Goal: Information Seeking & Learning: Learn about a topic

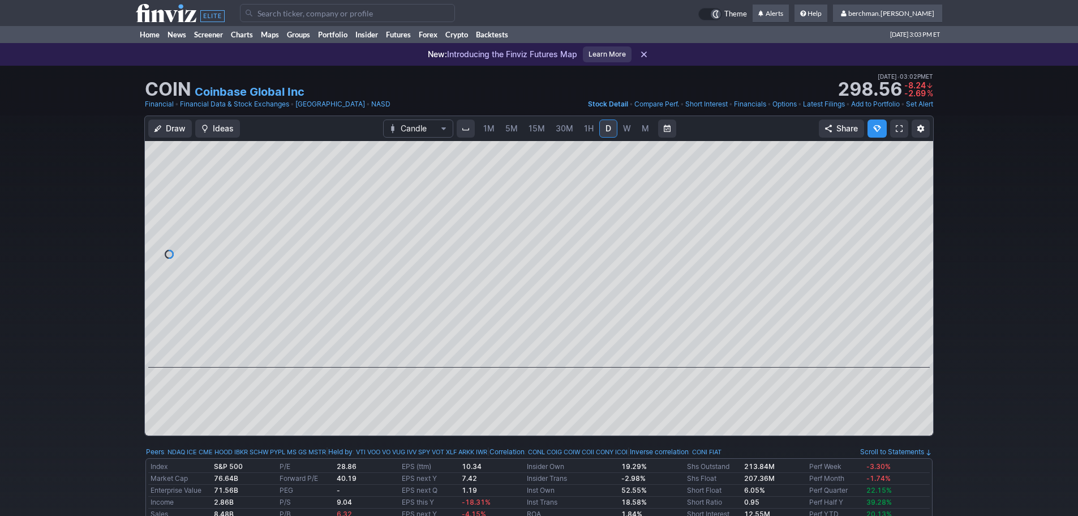
click at [508, 127] on span "5M" at bounding box center [512, 128] width 12 height 10
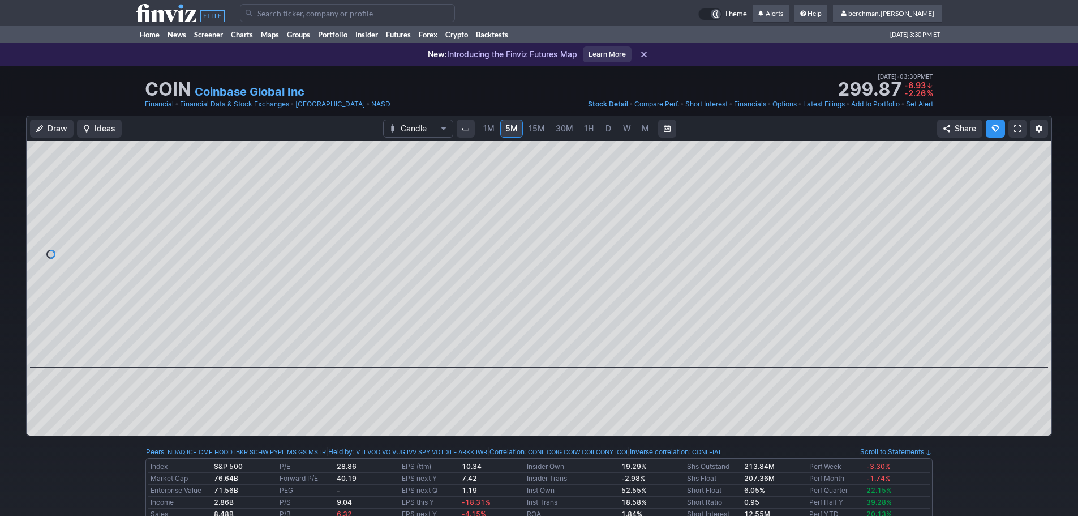
click at [605, 134] on link "D" at bounding box center [609, 128] width 18 height 18
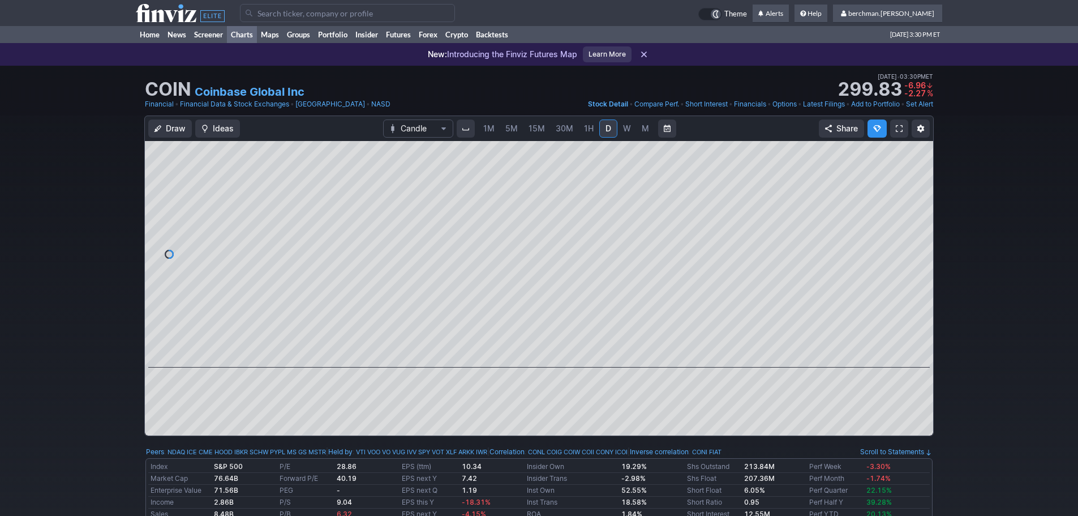
click at [237, 32] on link "Charts" at bounding box center [242, 34] width 30 height 17
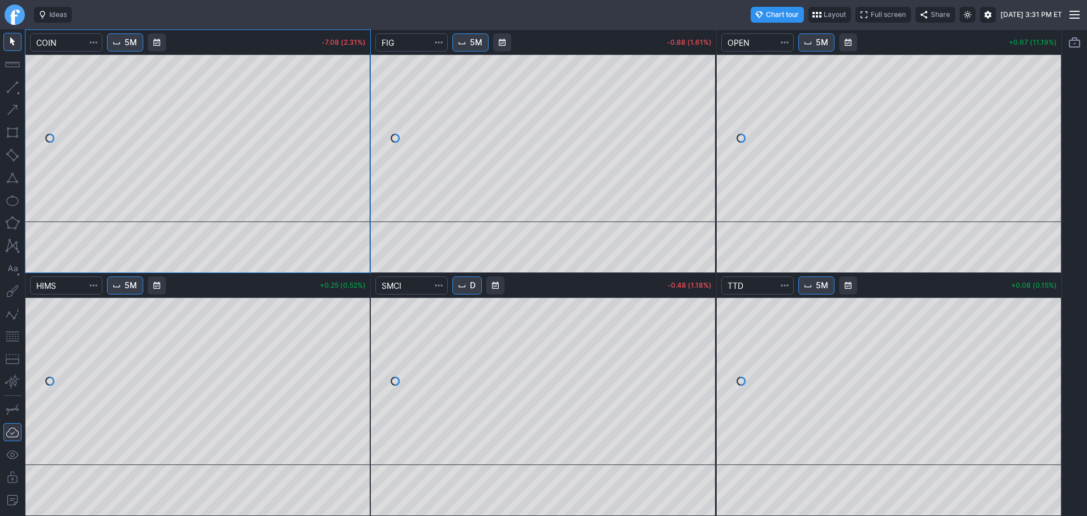
click at [479, 47] on span "5M" at bounding box center [476, 42] width 12 height 11
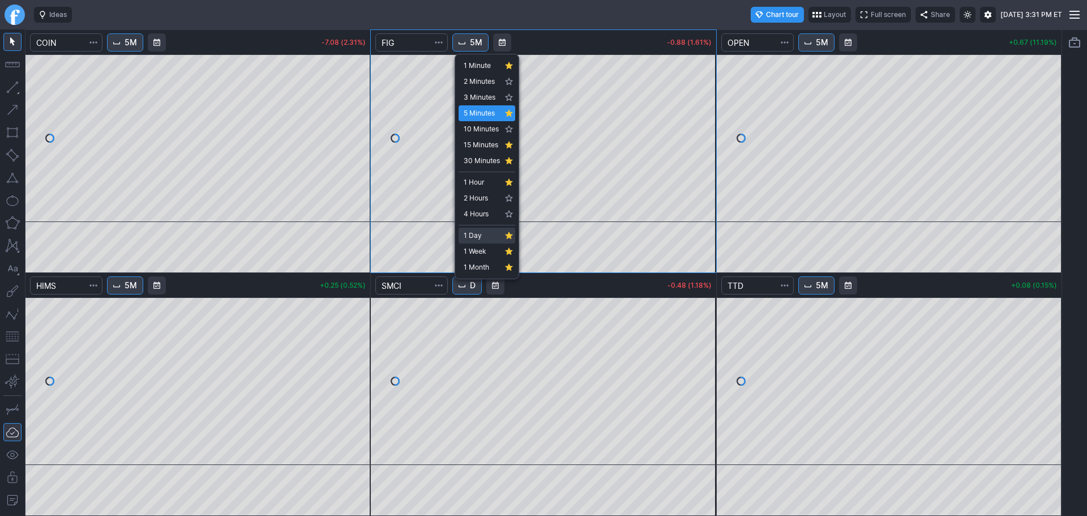
click at [483, 233] on span "1 Day" at bounding box center [482, 235] width 36 height 11
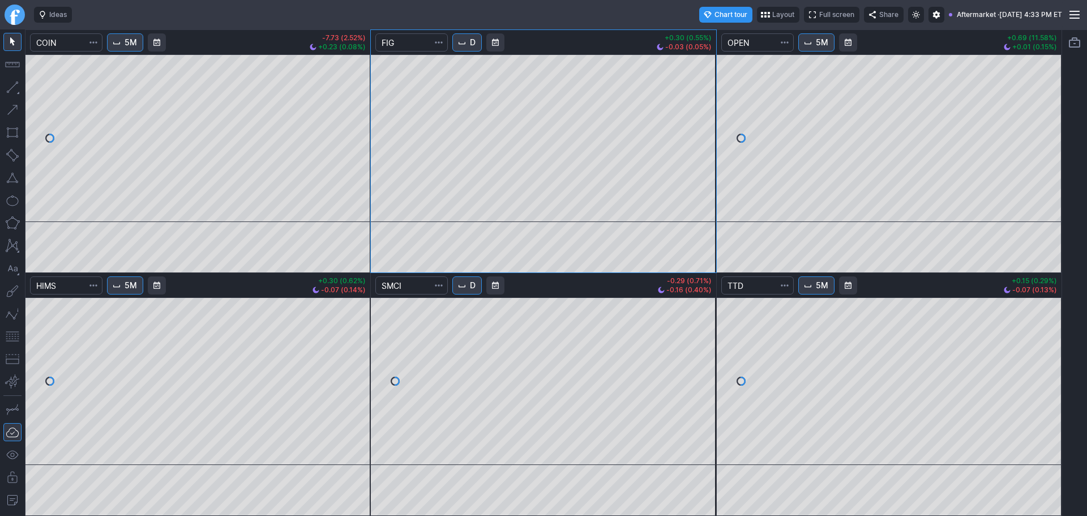
click at [15, 20] on link "Finviz.com" at bounding box center [15, 15] width 20 height 20
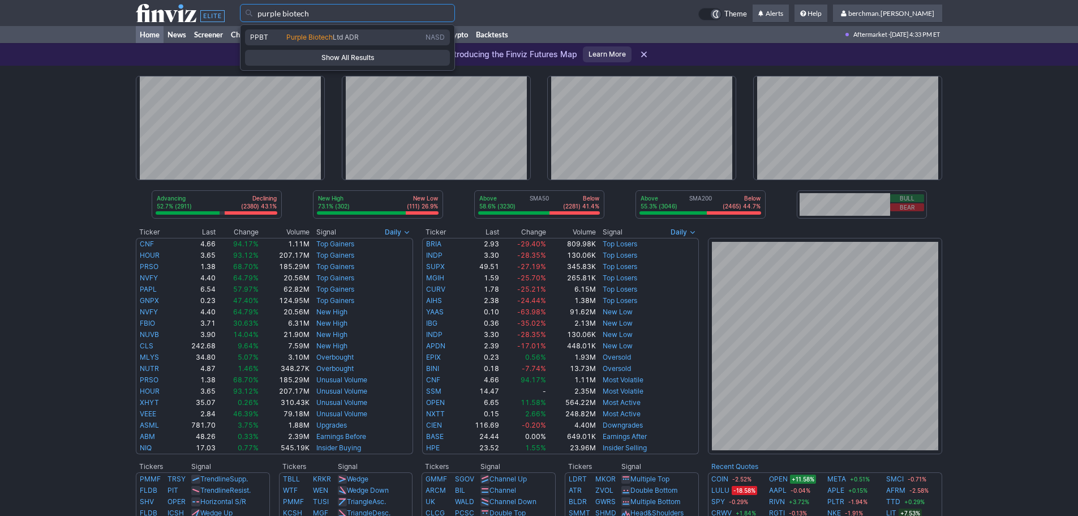
click at [289, 33] on link "PPBT Purple Biotech Ltd ADR NASD" at bounding box center [347, 37] width 205 height 16
type input "PPBT"
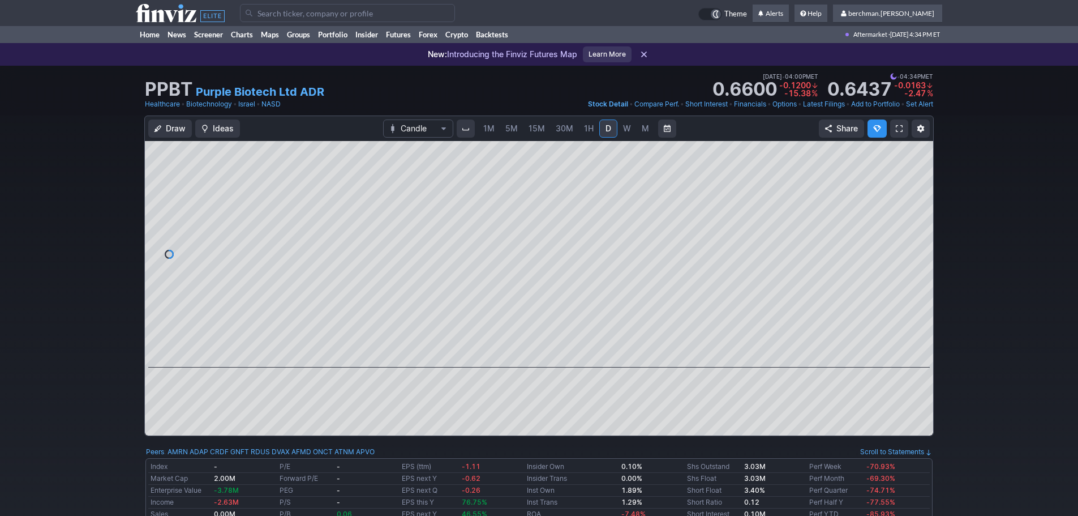
click at [516, 129] on span "5M" at bounding box center [512, 128] width 12 height 10
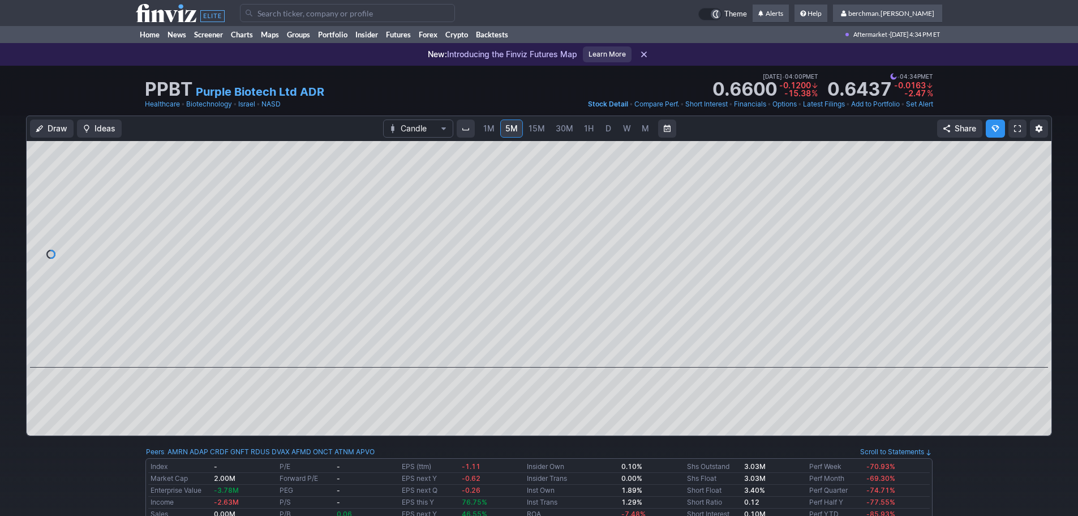
click at [610, 130] on span "D" at bounding box center [609, 128] width 8 height 11
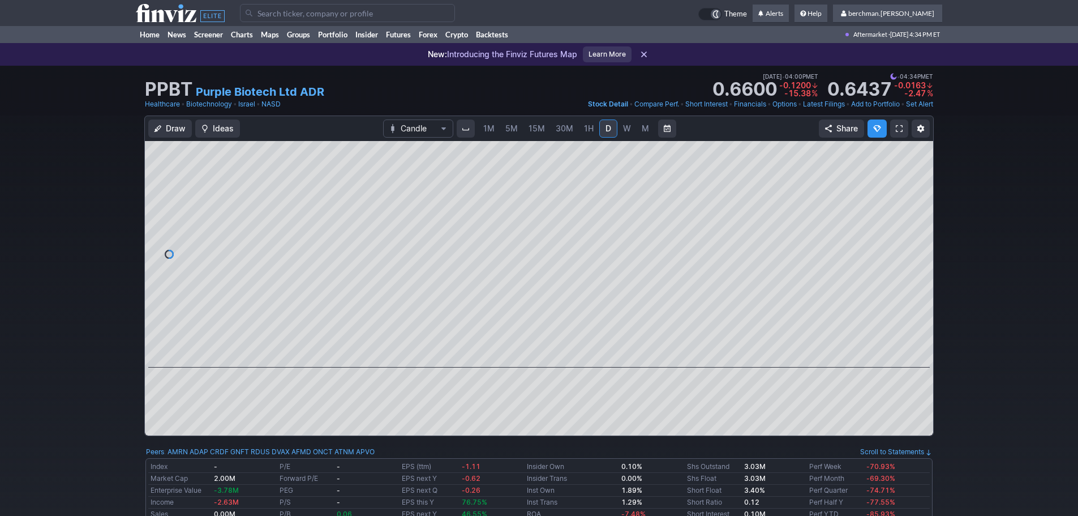
click at [632, 135] on link "W" at bounding box center [627, 128] width 18 height 18
click at [247, 36] on link "Charts" at bounding box center [242, 34] width 30 height 17
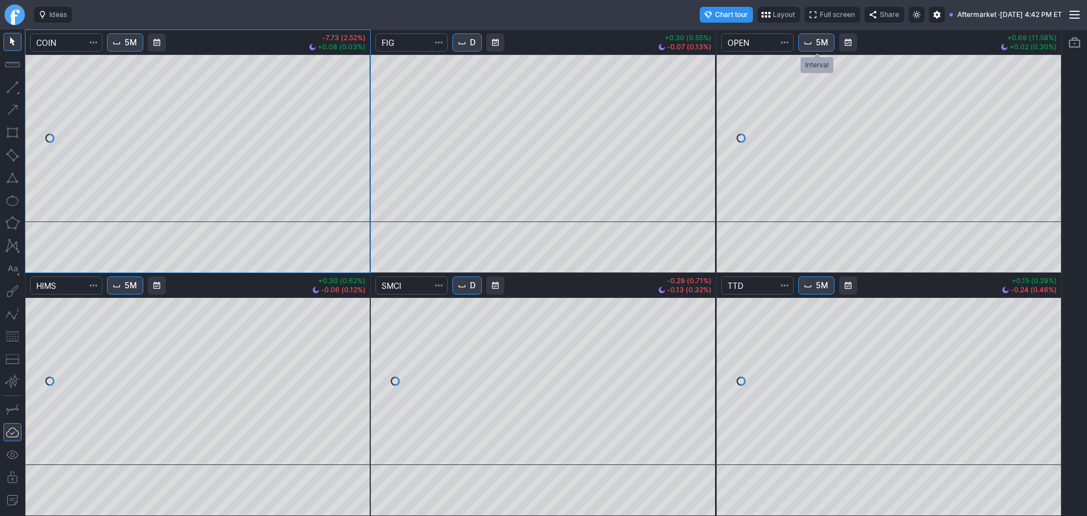
click at [812, 46] on span "Interval" at bounding box center [807, 42] width 9 height 9
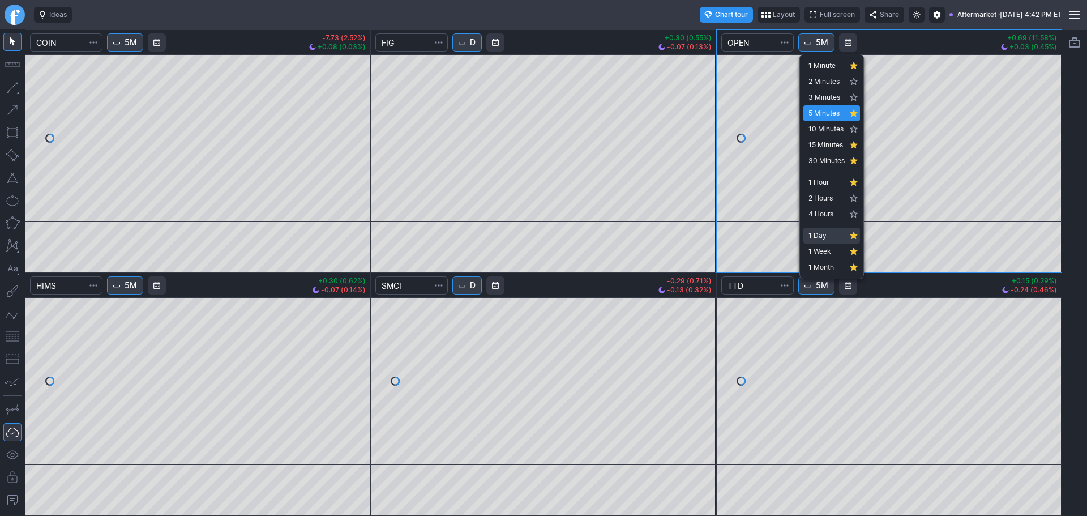
click at [825, 233] on span "1 Day" at bounding box center [826, 235] width 36 height 11
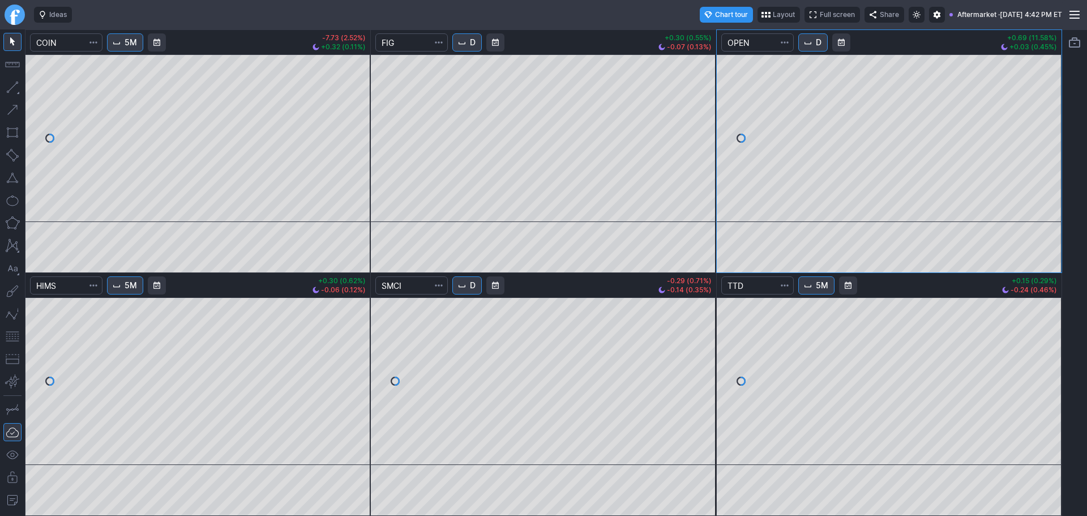
click at [820, 44] on span "D" at bounding box center [819, 42] width 6 height 11
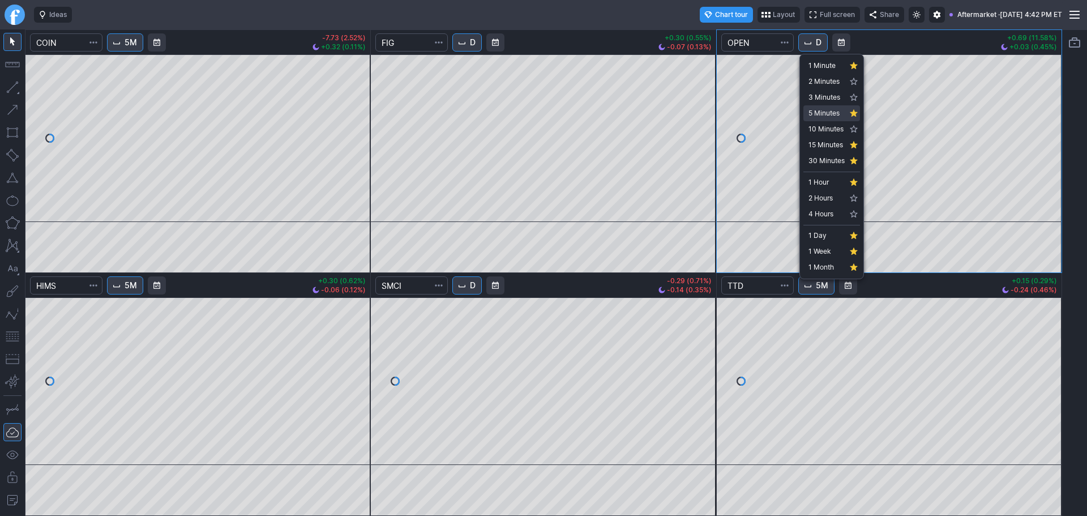
click at [834, 106] on link "5 Minutes" at bounding box center [831, 113] width 57 height 16
